Goal: Task Accomplishment & Management: Manage account settings

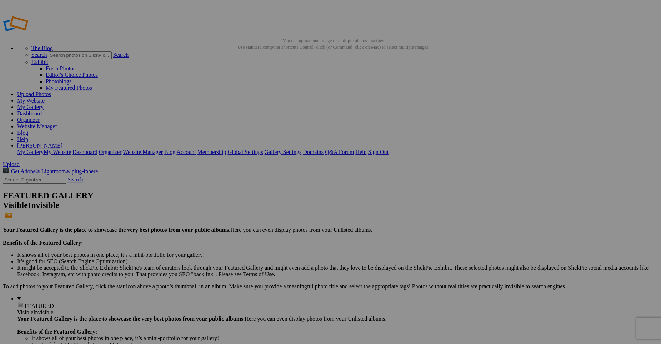
drag, startPoint x: 543, startPoint y: 151, endPoint x: 49, endPoint y: 165, distance: 495.1
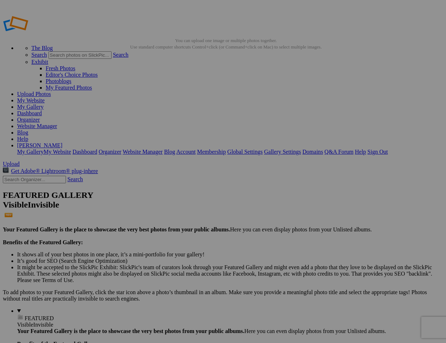
drag, startPoint x: 176, startPoint y: 103, endPoint x: 52, endPoint y: 118, distance: 125.1
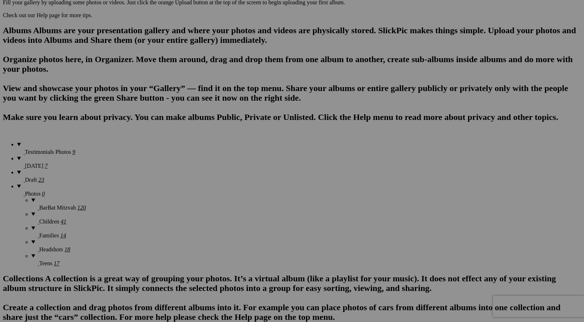
scroll to position [424, 0]
drag, startPoint x: 451, startPoint y: 224, endPoint x: 160, endPoint y: 36, distance: 346.3
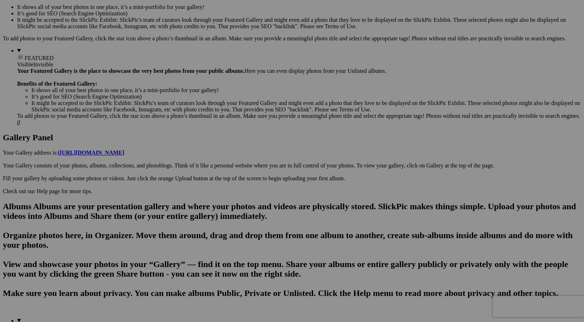
scroll to position [248, 0]
drag, startPoint x: 172, startPoint y: 219, endPoint x: 162, endPoint y: 36, distance: 183.3
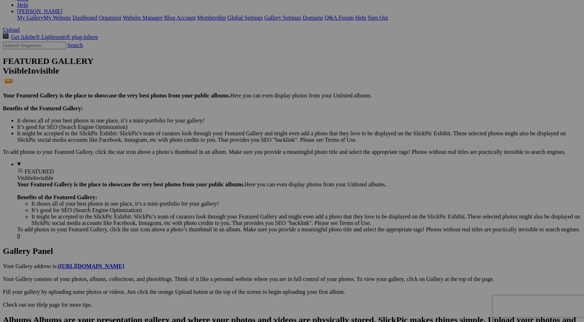
scroll to position [46, 0]
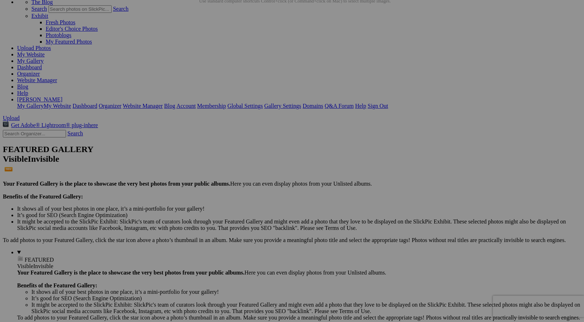
drag, startPoint x: 174, startPoint y: 242, endPoint x: 53, endPoint y: 140, distance: 159.0
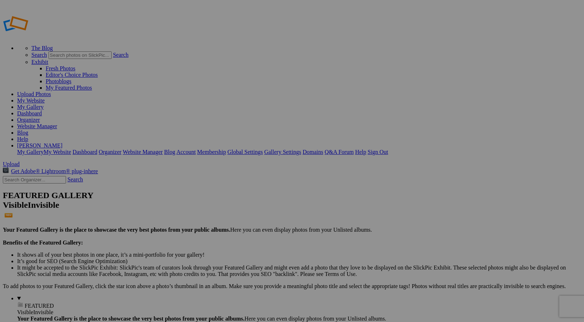
drag, startPoint x: 455, startPoint y: 156, endPoint x: 58, endPoint y: 157, distance: 397.2
drag, startPoint x: 453, startPoint y: 154, endPoint x: 81, endPoint y: 153, distance: 372.2
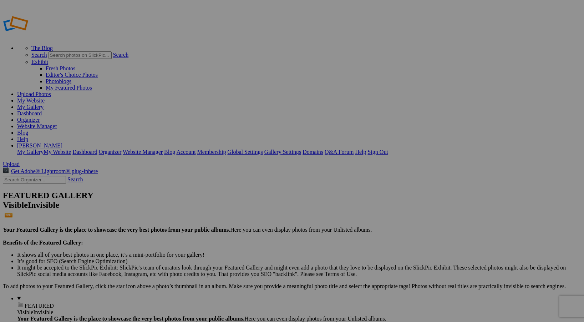
click at [213, 183] on span "Cancel" at bounding box center [206, 180] width 16 height 6
